Goal: Task Accomplishment & Management: Manage account settings

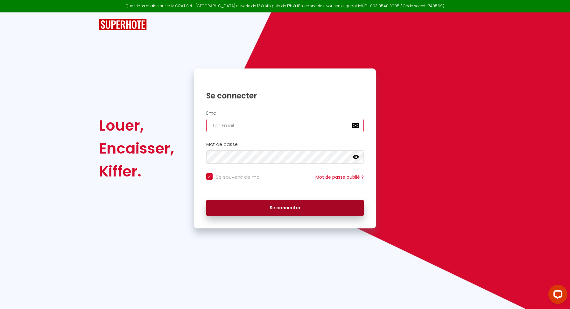
type input "[EMAIL_ADDRESS][DOMAIN_NAME]"
click at [268, 208] on button "Se connecter" at bounding box center [285, 208] width 158 height 16
checkbox input "true"
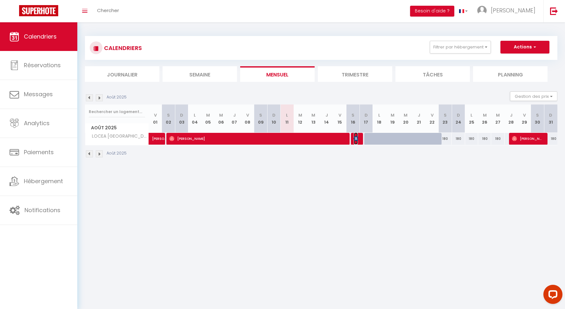
click at [358, 137] on img at bounding box center [356, 138] width 5 height 5
select select "OK"
select select "KO"
select select "0"
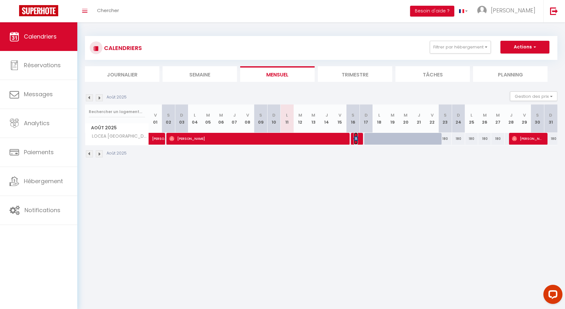
select select "1"
select select
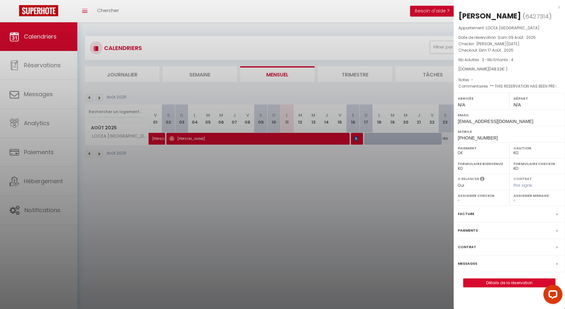
click at [370, 183] on div at bounding box center [282, 154] width 565 height 309
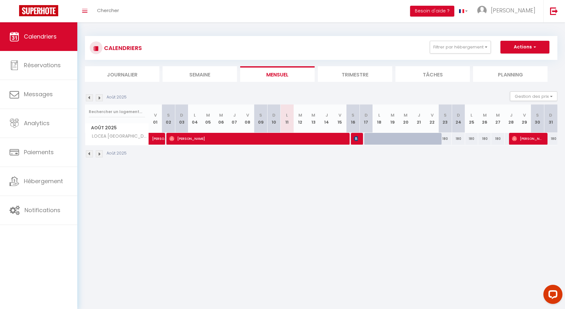
drag, startPoint x: 352, startPoint y: 122, endPoint x: 359, endPoint y: 122, distance: 6.4
click at [359, 122] on th "S 16" at bounding box center [353, 118] width 13 height 28
click at [361, 142] on div at bounding box center [356, 139] width 13 height 12
type input "180"
type input "Dim 17 Août 2025"
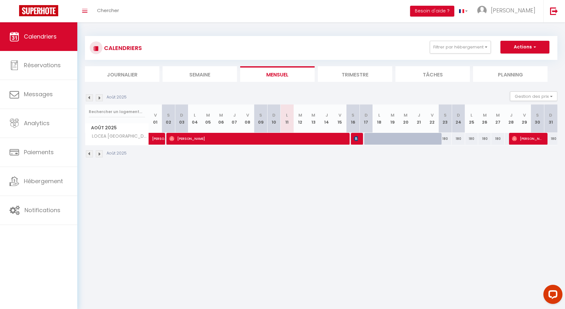
type input "Lun 18 Août 2025"
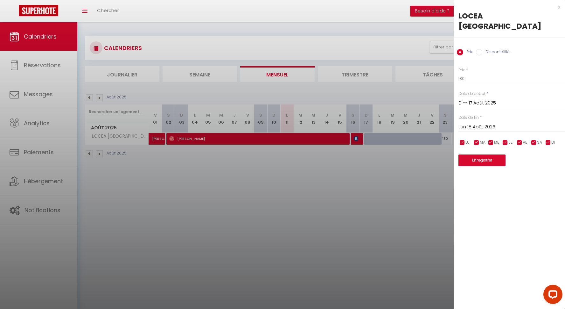
click at [480, 49] on input "Disponibilité" at bounding box center [479, 52] width 6 height 6
radio input "true"
radio input "false"
click at [472, 73] on select "Disponible Indisponible" at bounding box center [512, 79] width 107 height 12
select select "0"
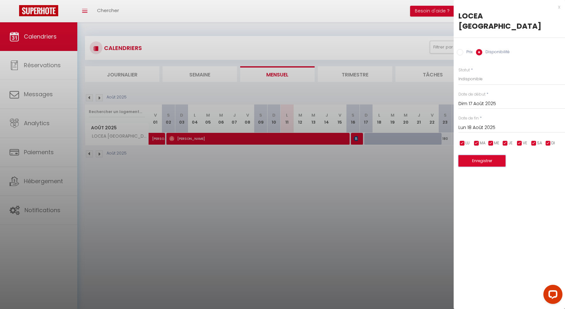
click at [482, 155] on button "Enregistrer" at bounding box center [482, 160] width 47 height 11
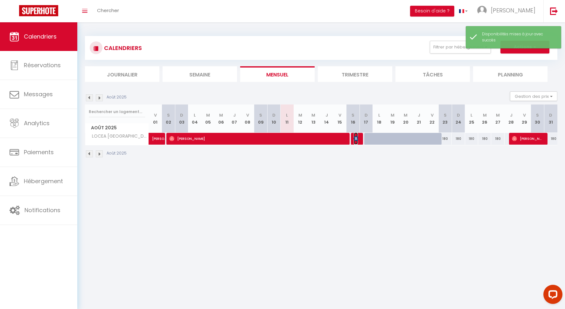
click at [356, 141] on span "[PERSON_NAME]" at bounding box center [356, 138] width 4 height 12
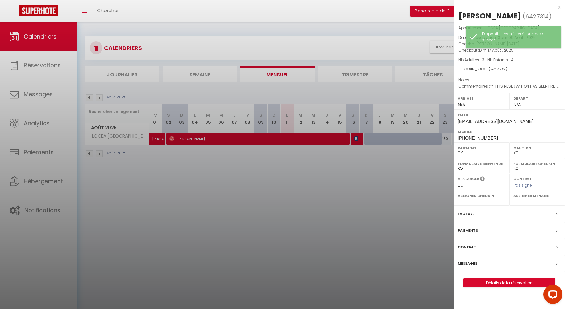
click at [382, 219] on div at bounding box center [282, 154] width 565 height 309
